Goal: Browse casually

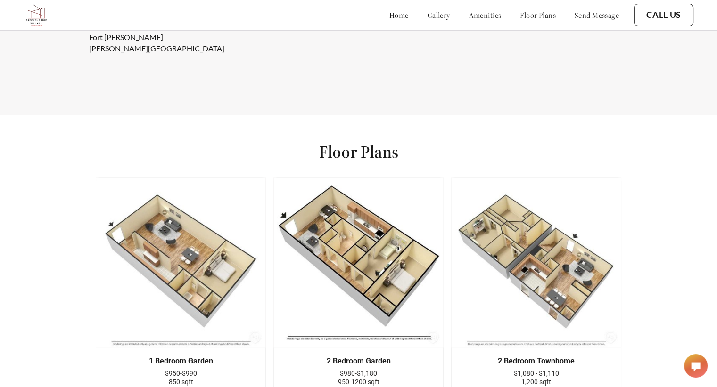
scroll to position [1098, 0]
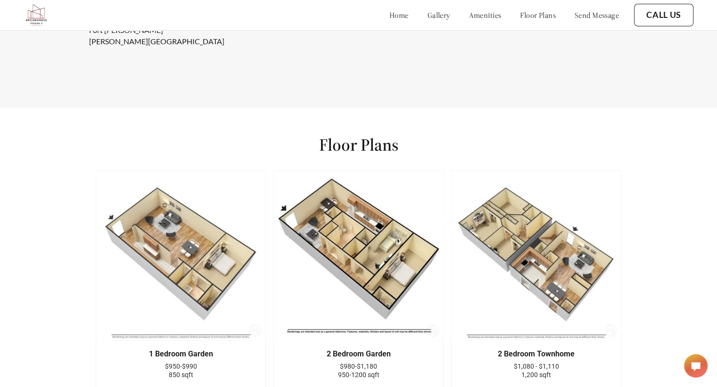
click at [366, 263] on img at bounding box center [358, 256] width 170 height 170
click at [537, 289] on img at bounding box center [536, 256] width 170 height 170
click at [523, 268] on img at bounding box center [536, 256] width 170 height 170
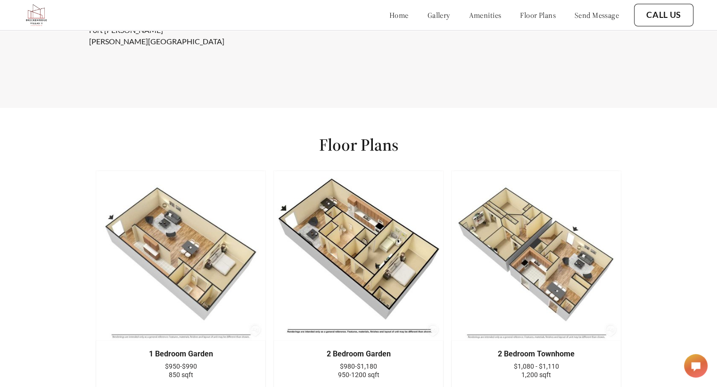
click at [523, 268] on img at bounding box center [536, 256] width 170 height 170
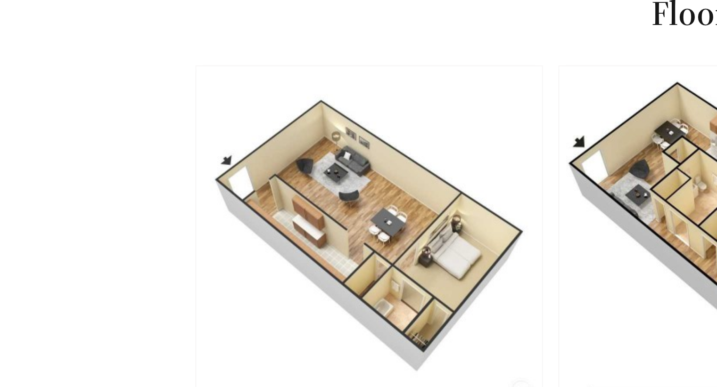
scroll to position [1110, 0]
